Goal: Task Accomplishment & Management: Use online tool/utility

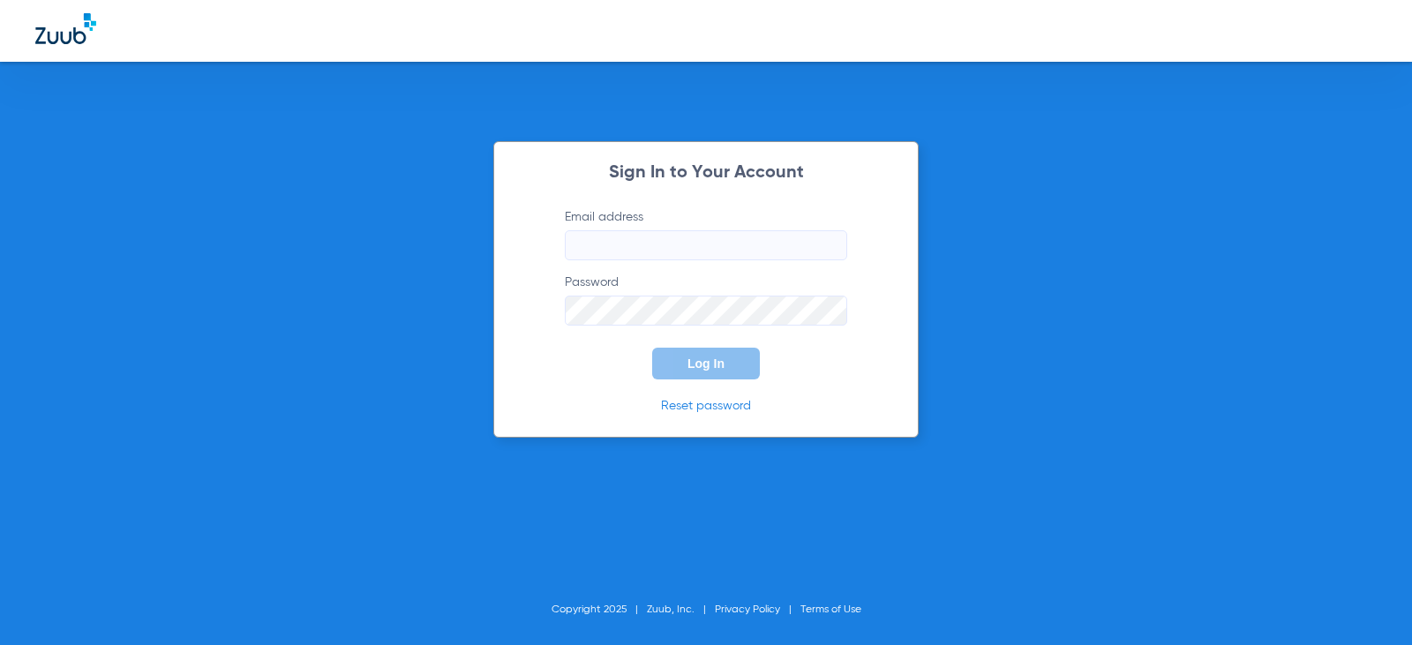
click at [735, 265] on form "Email address Password Log In" at bounding box center [705, 293] width 335 height 171
click at [735, 248] on input "Email address" at bounding box center [706, 245] width 282 height 30
type input "[EMAIL_ADDRESS][DOMAIN_NAME]"
click at [717, 363] on span "Log In" at bounding box center [705, 363] width 37 height 14
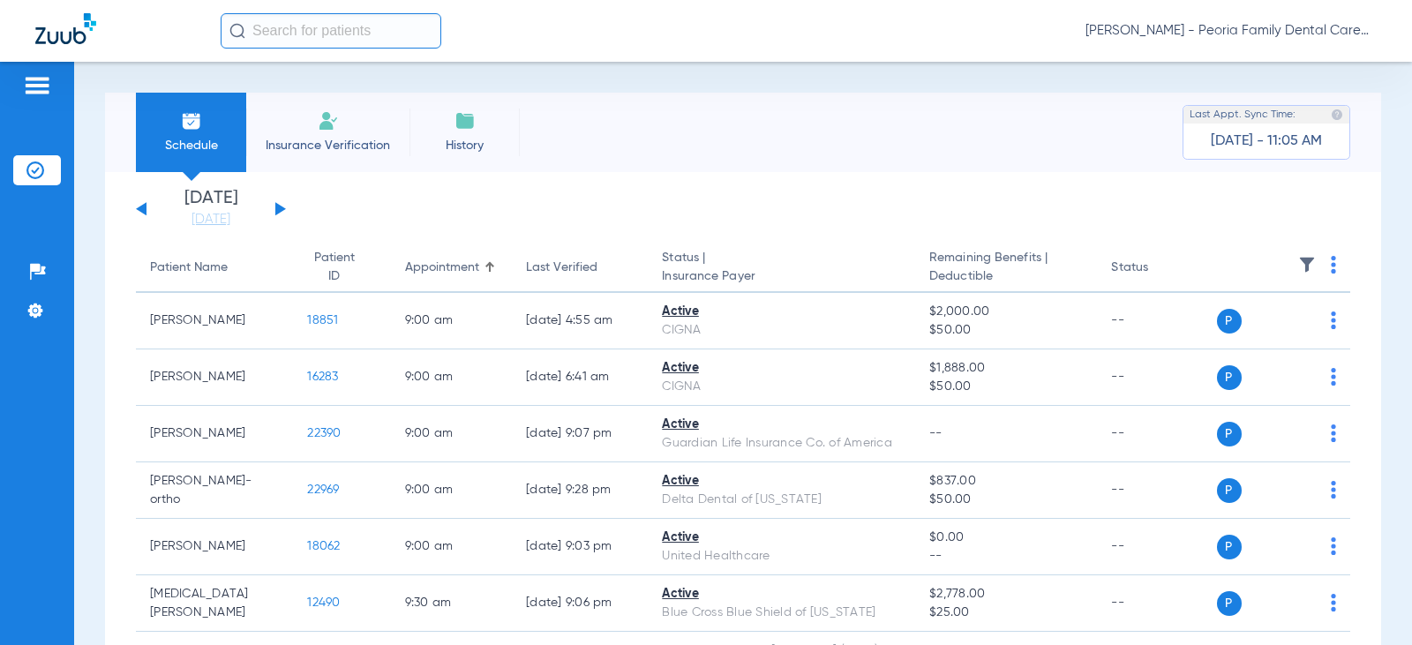
click at [278, 206] on button at bounding box center [280, 208] width 11 height 13
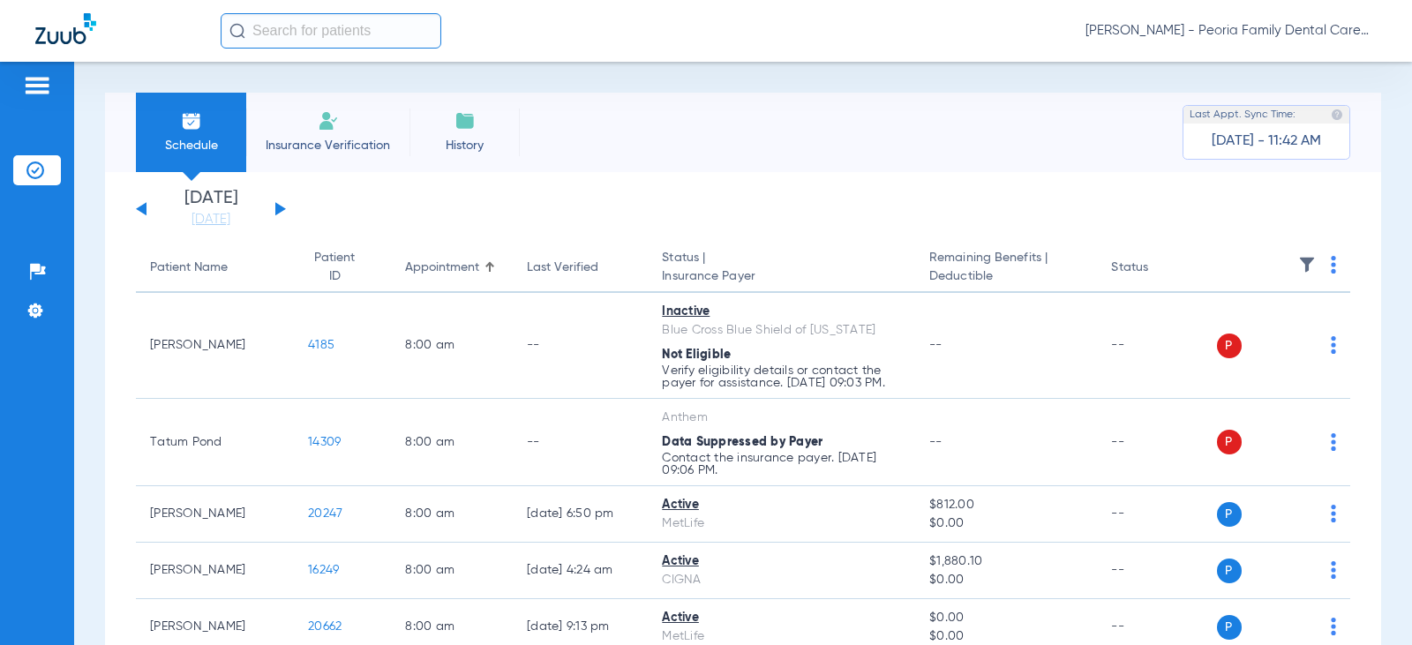
click at [363, 131] on li "Insurance Verification" at bounding box center [327, 132] width 163 height 79
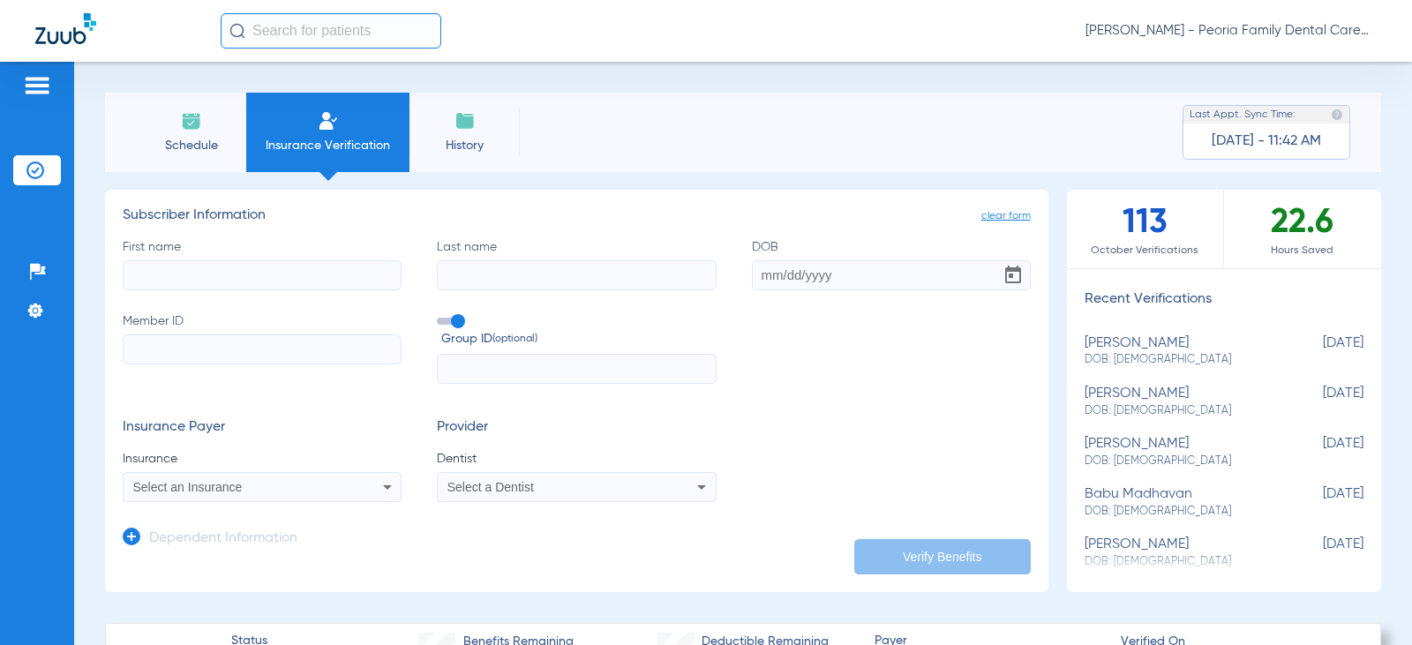
click at [306, 264] on input "First name" at bounding box center [262, 275] width 279 height 30
type input "[PERSON_NAME]"
click at [780, 274] on input "DOB" at bounding box center [891, 275] width 279 height 30
click at [764, 277] on input "DOB Required" at bounding box center [891, 275] width 279 height 30
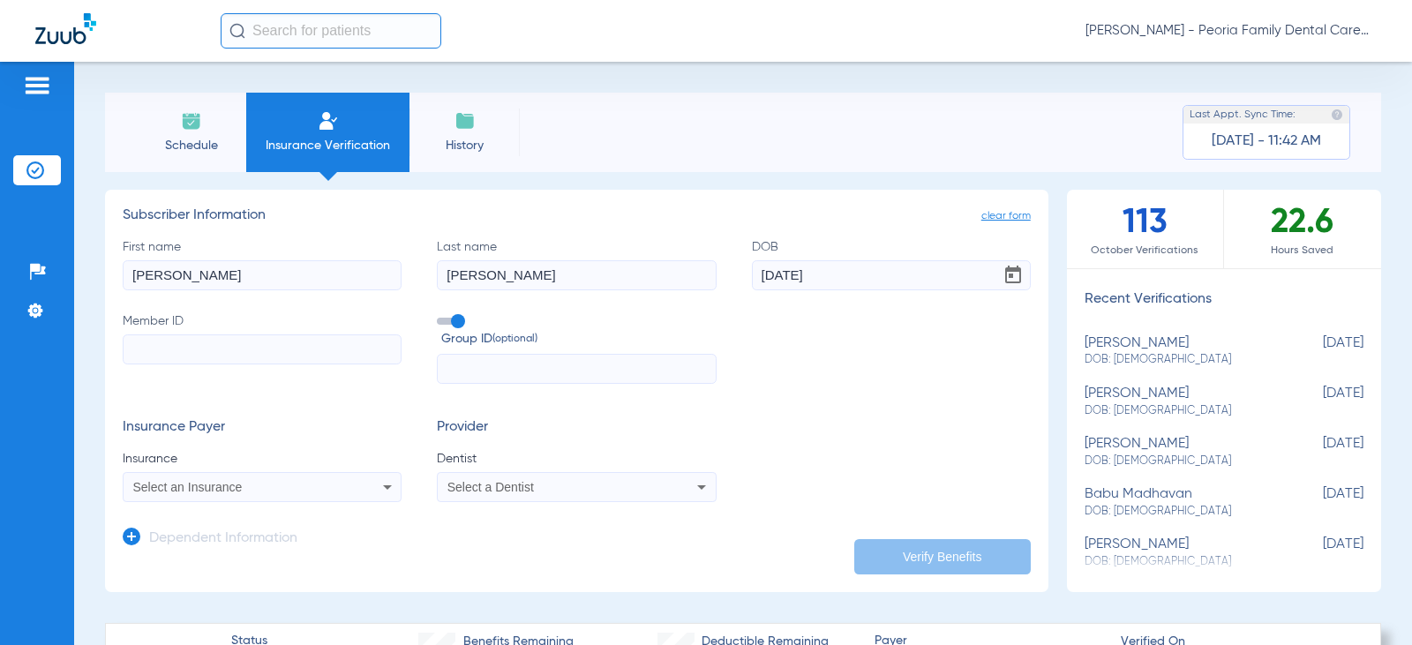
type input "[DATE]"
click at [260, 341] on input "Member ID" at bounding box center [262, 349] width 279 height 30
click at [253, 487] on div "Select an Insurance" at bounding box center [236, 487] width 207 height 12
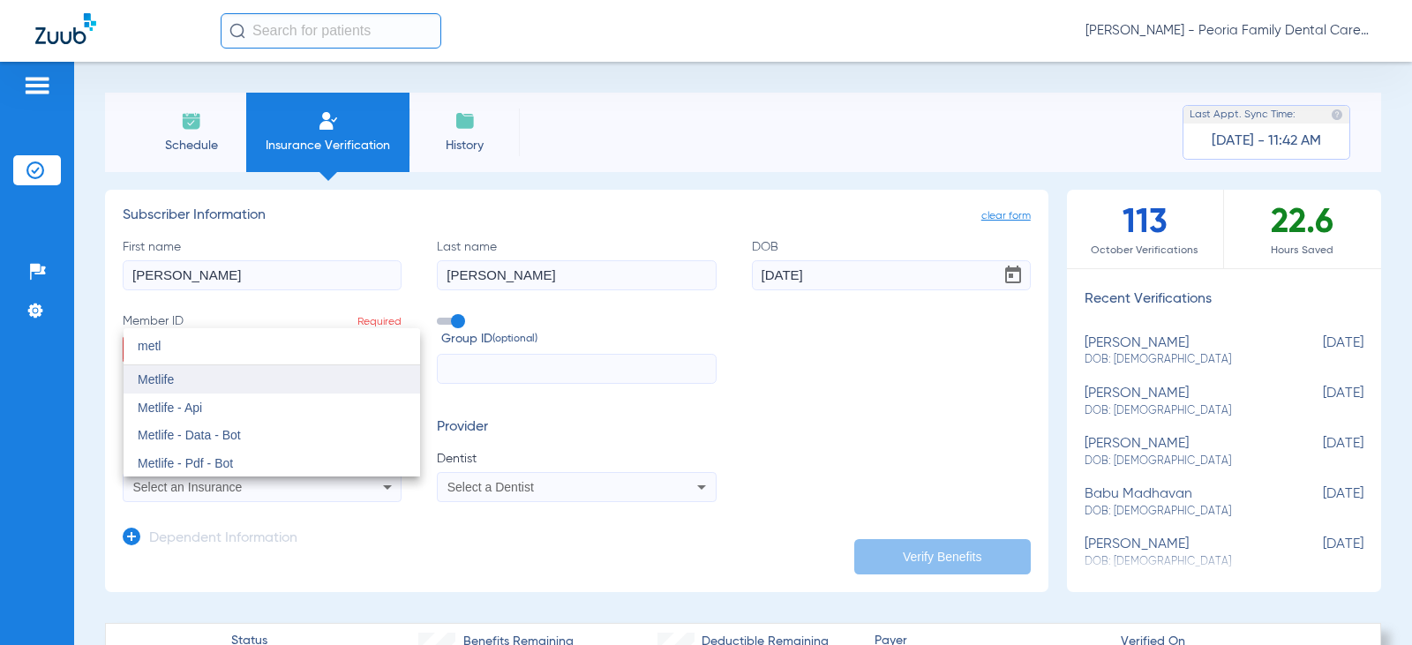
type input "metl"
click at [205, 383] on mat-option "Metlife" at bounding box center [272, 379] width 296 height 28
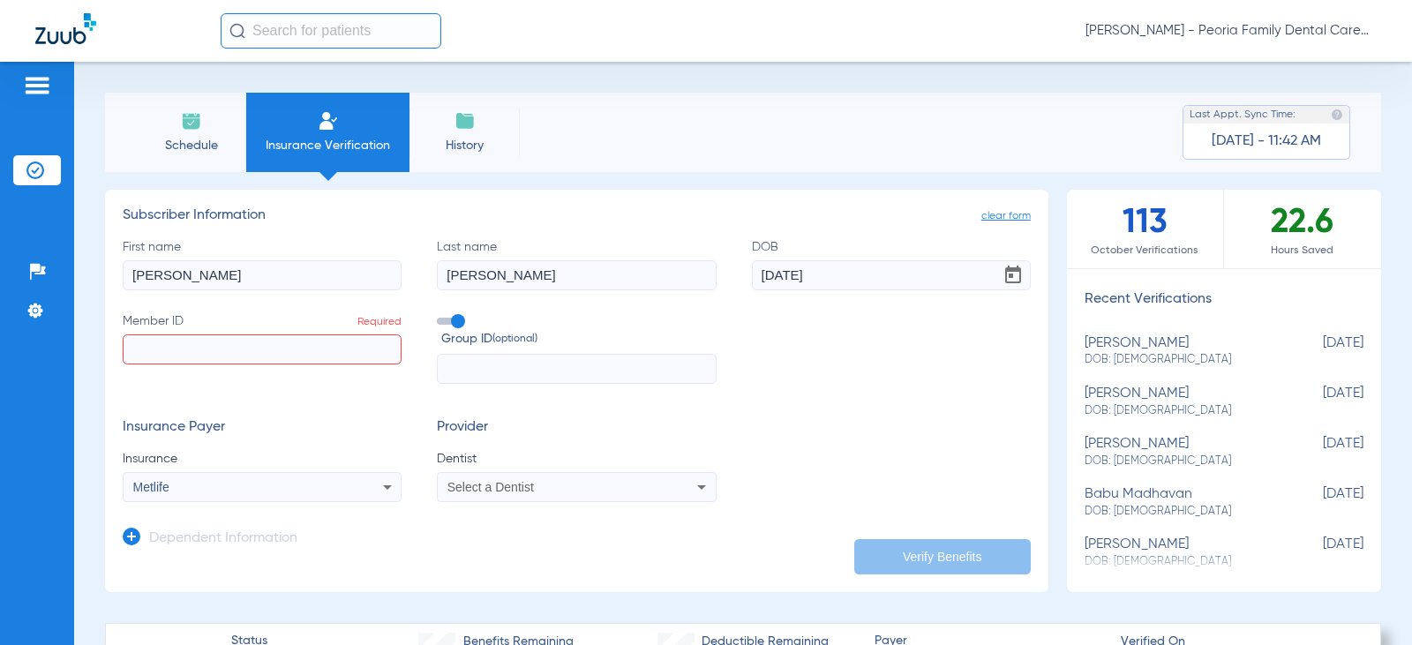
click at [492, 358] on input "text" at bounding box center [576, 369] width 279 height 30
type input "216599"
click at [497, 485] on span "Select a Dentist" at bounding box center [490, 487] width 86 height 14
type input "bela"
click at [496, 462] on span "[PERSON_NAME]" at bounding box center [500, 463] width 103 height 14
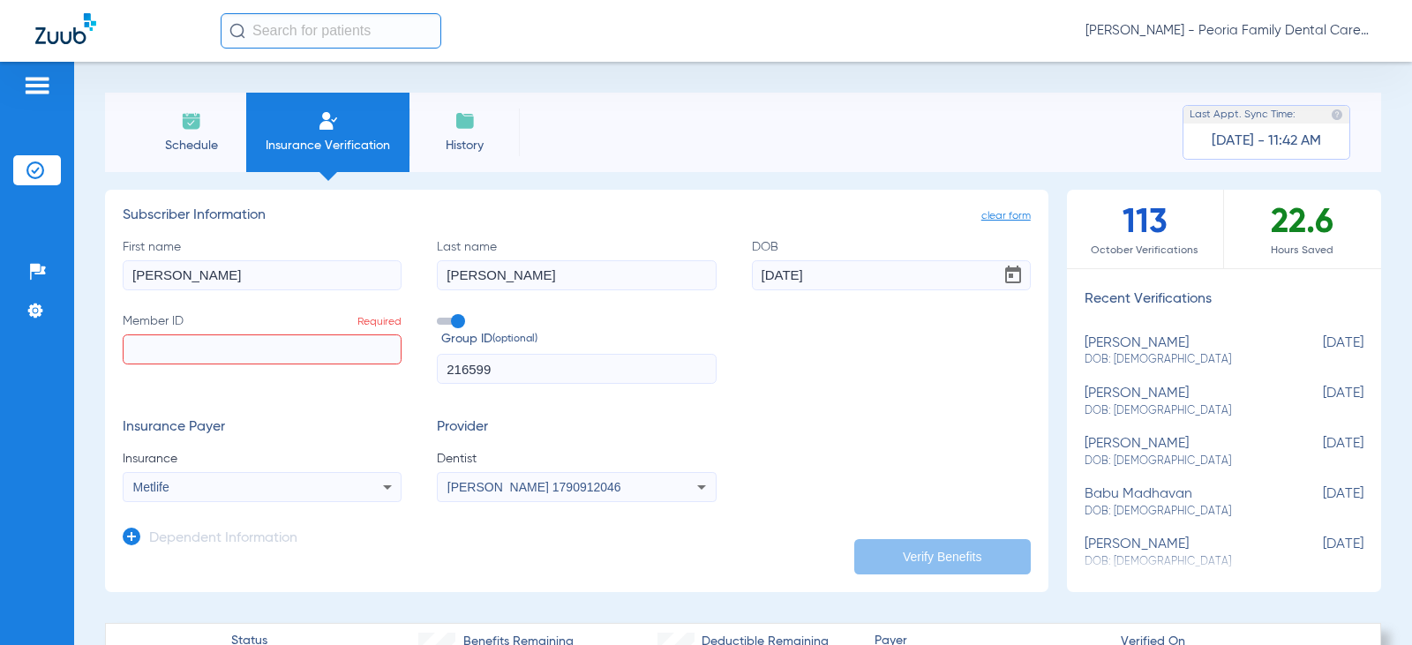
click at [763, 394] on form "First name [PERSON_NAME] Last name [PERSON_NAME] [DEMOGRAPHIC_DATA] Member ID R…" at bounding box center [577, 370] width 908 height 265
click at [247, 342] on input "Member ID Required" at bounding box center [262, 349] width 279 height 30
paste input "504-15-9951"
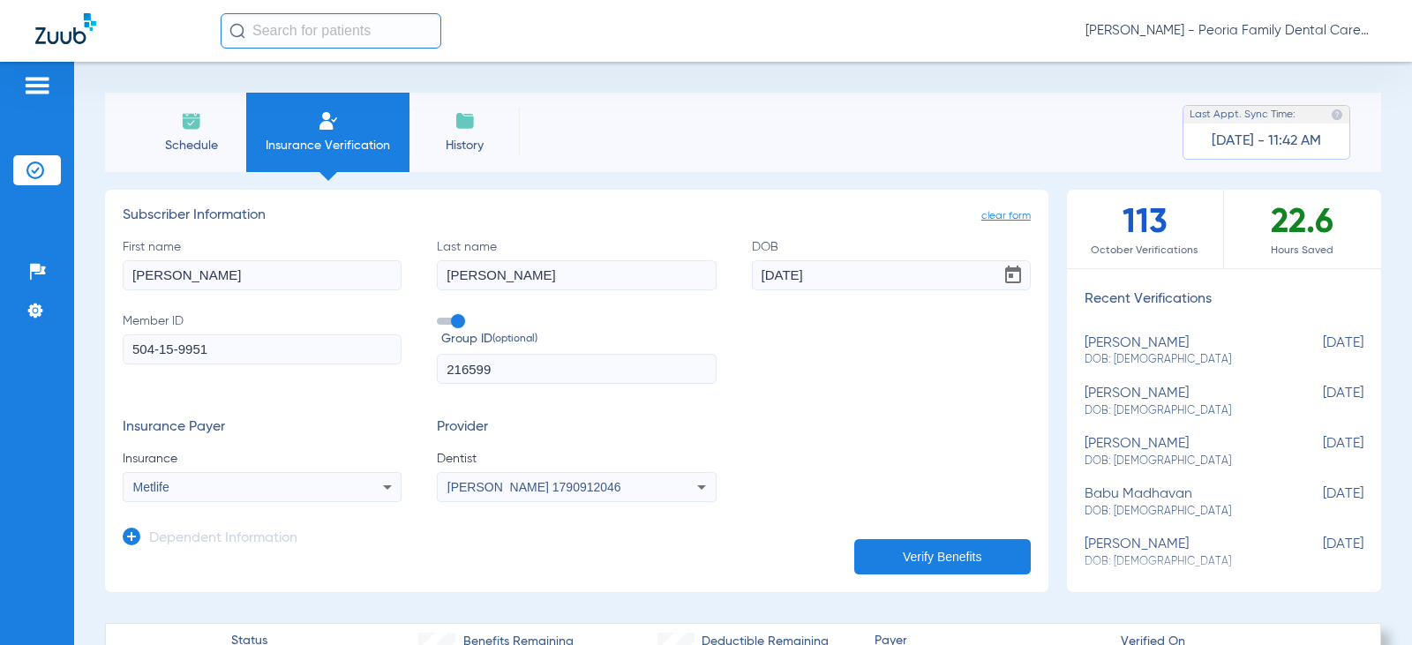
type input "504-15-9951"
click at [887, 560] on button "Verify Benefits" at bounding box center [942, 556] width 176 height 35
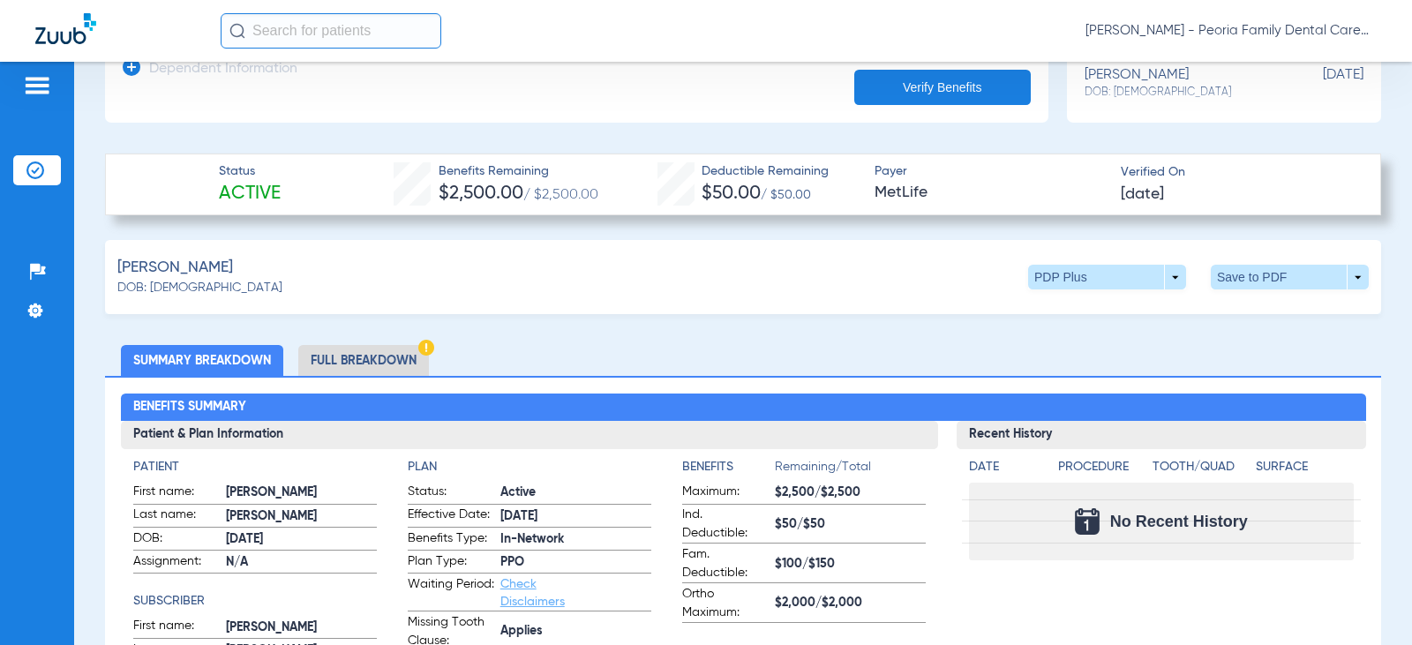
scroll to position [529, 0]
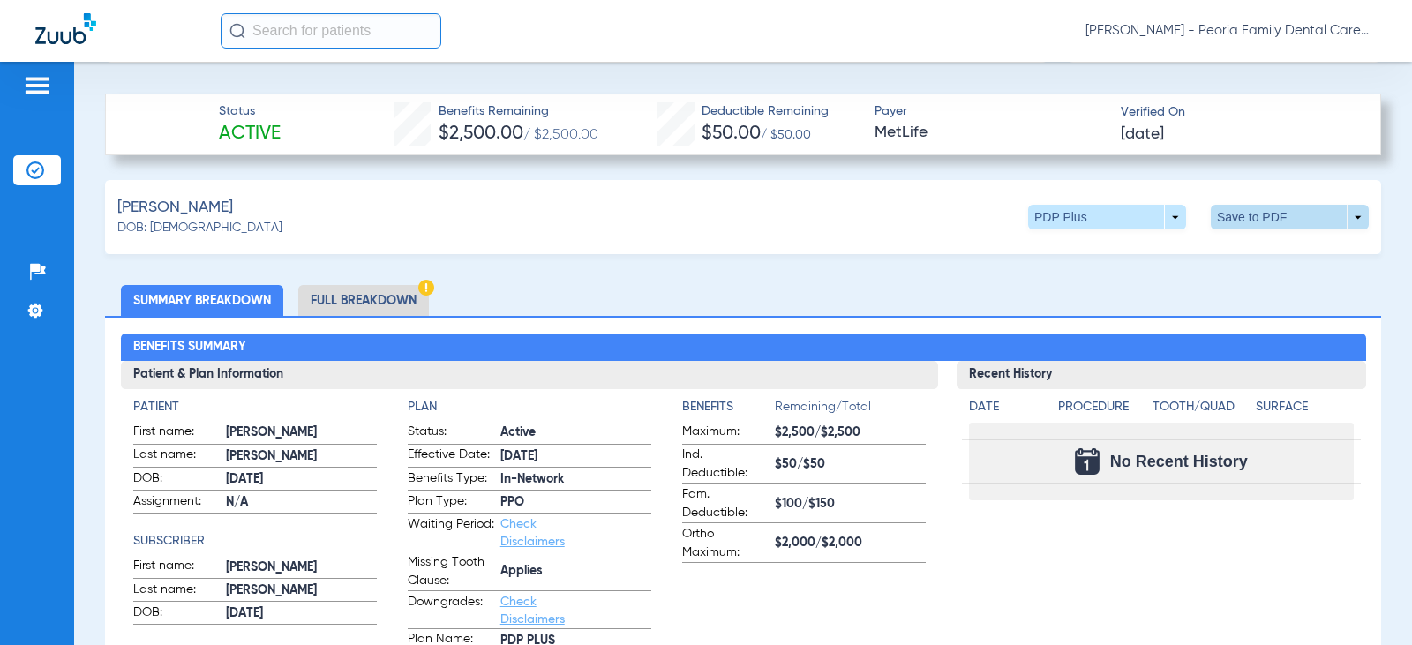
click at [1241, 217] on span at bounding box center [1289, 217] width 158 height 25
click at [1150, 249] on span "Save to PDF" at bounding box center [1144, 250] width 70 height 12
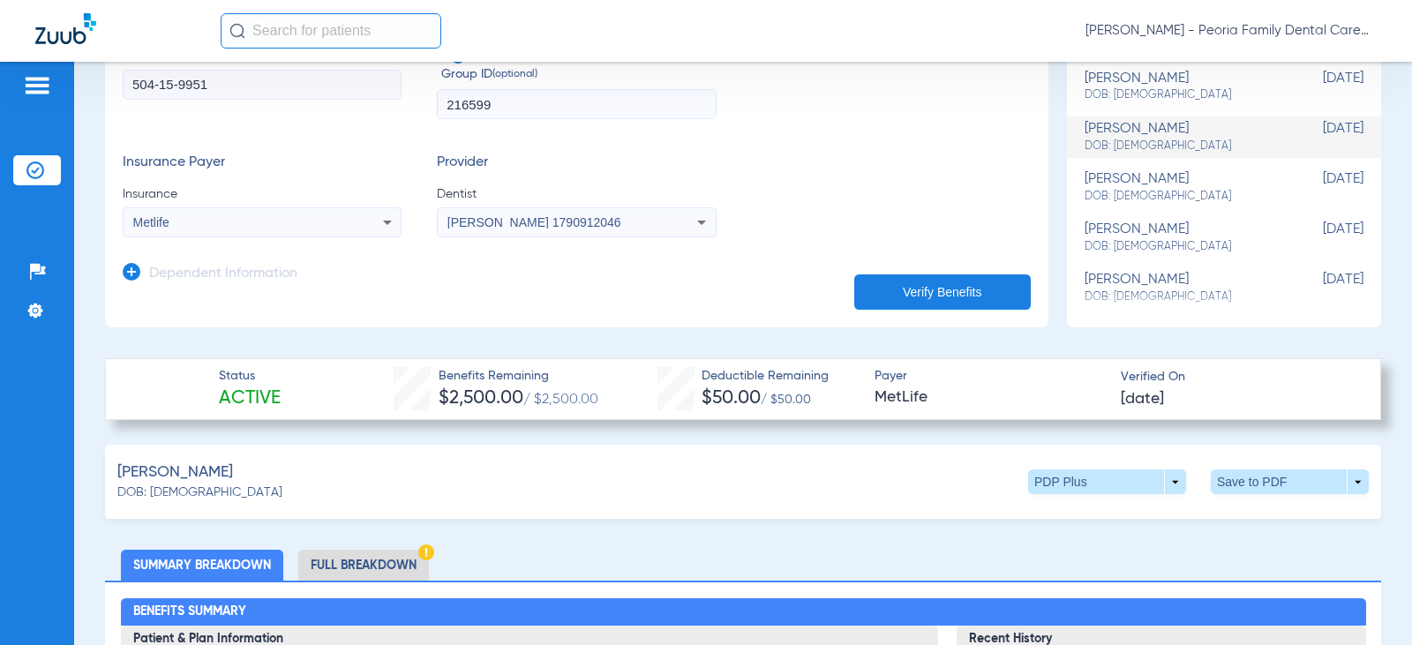
scroll to position [0, 0]
